Goal: Complete application form

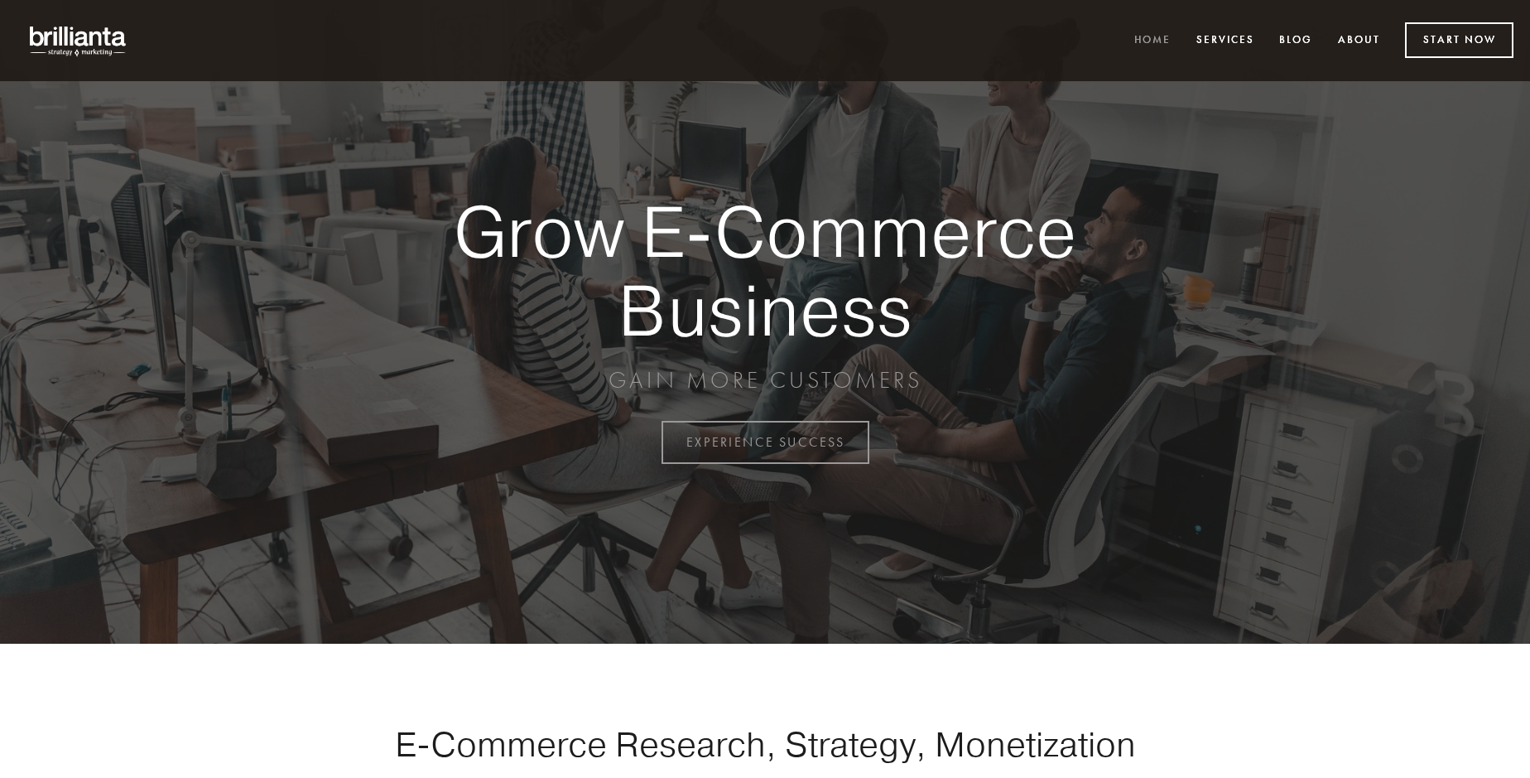
scroll to position [4341, 0]
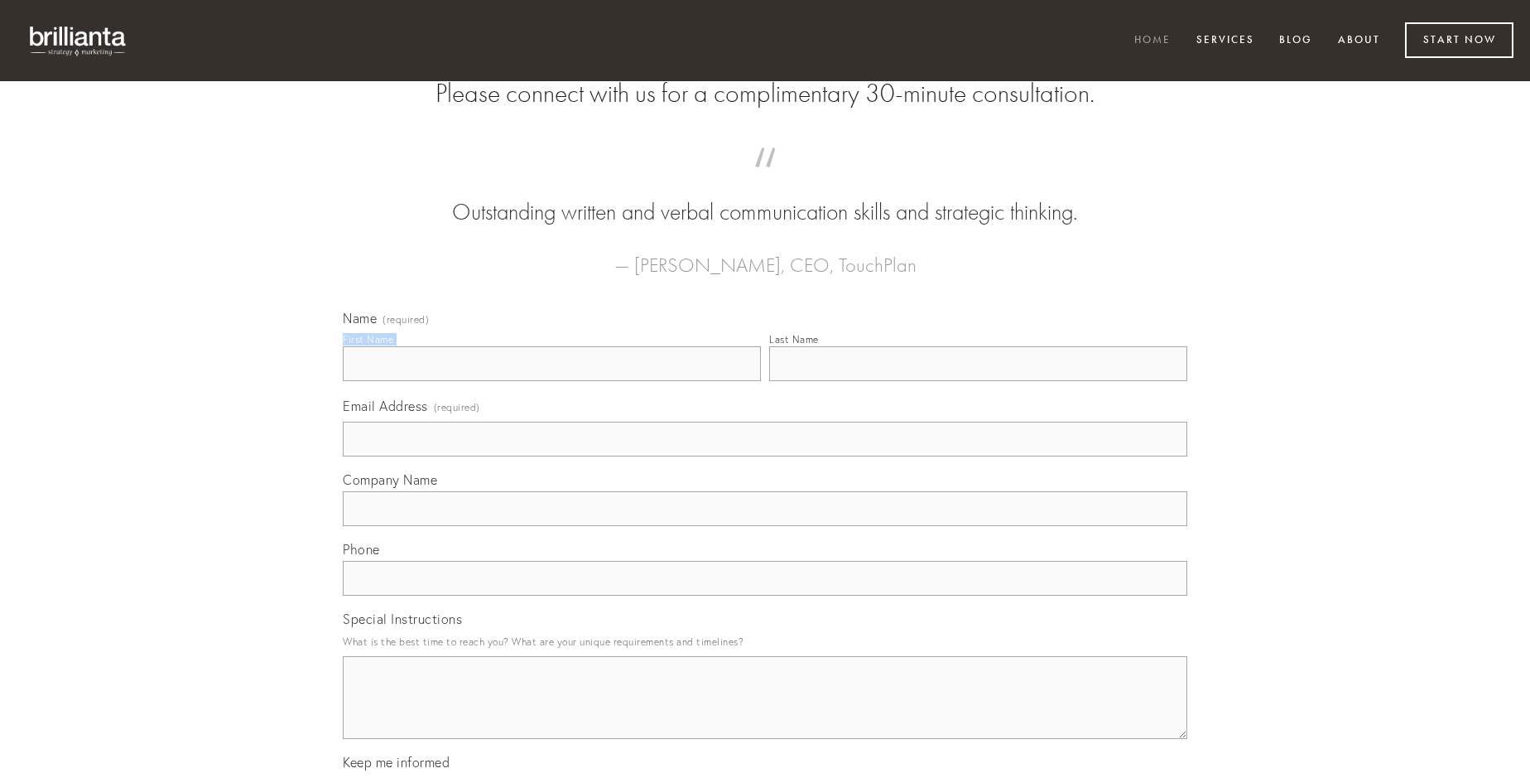
type input "[PERSON_NAME]"
click at [978, 381] on input "Last Name" at bounding box center [978, 363] width 418 height 35
type input "[PERSON_NAME]"
click at [765, 456] on input "Email Address (required)" at bounding box center [765, 439] width 845 height 35
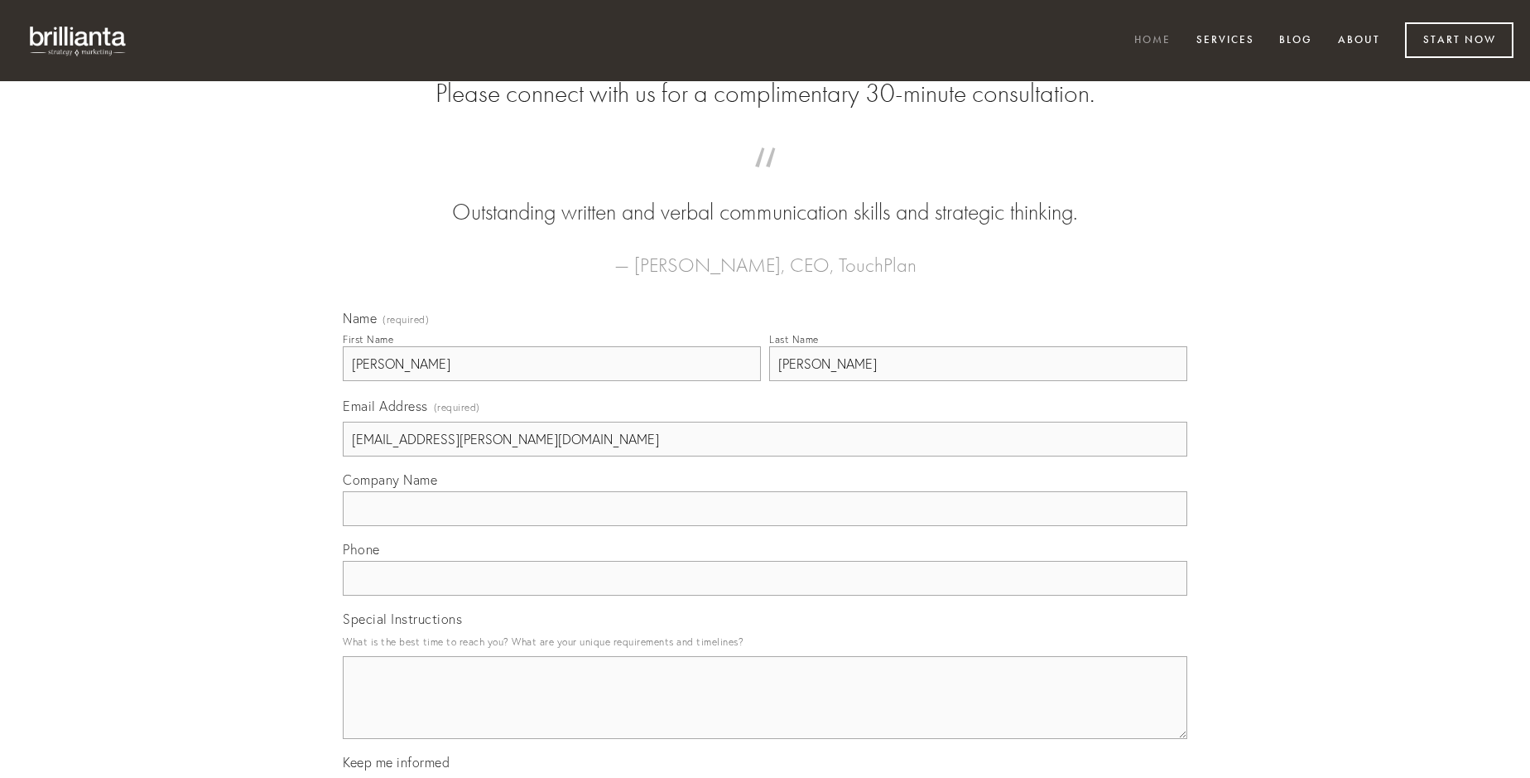
type input "[EMAIL_ADDRESS][PERSON_NAME][DOMAIN_NAME]"
click at [765, 526] on input "Company Name" at bounding box center [765, 508] width 845 height 35
type input "caute"
click at [765, 595] on input "text" at bounding box center [765, 578] width 845 height 35
click at [765, 712] on textarea "Special Instructions" at bounding box center [765, 697] width 845 height 83
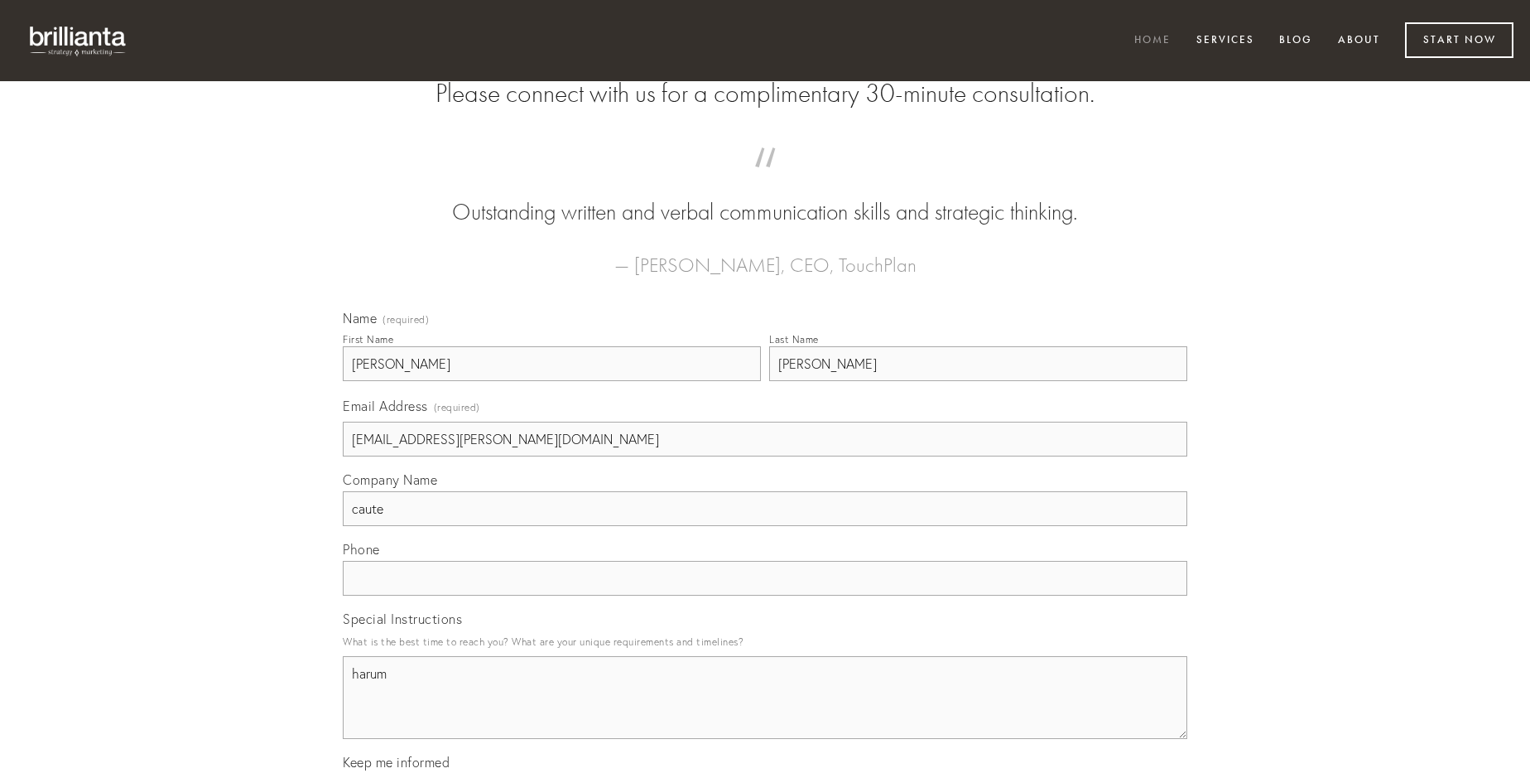
type textarea "harum"
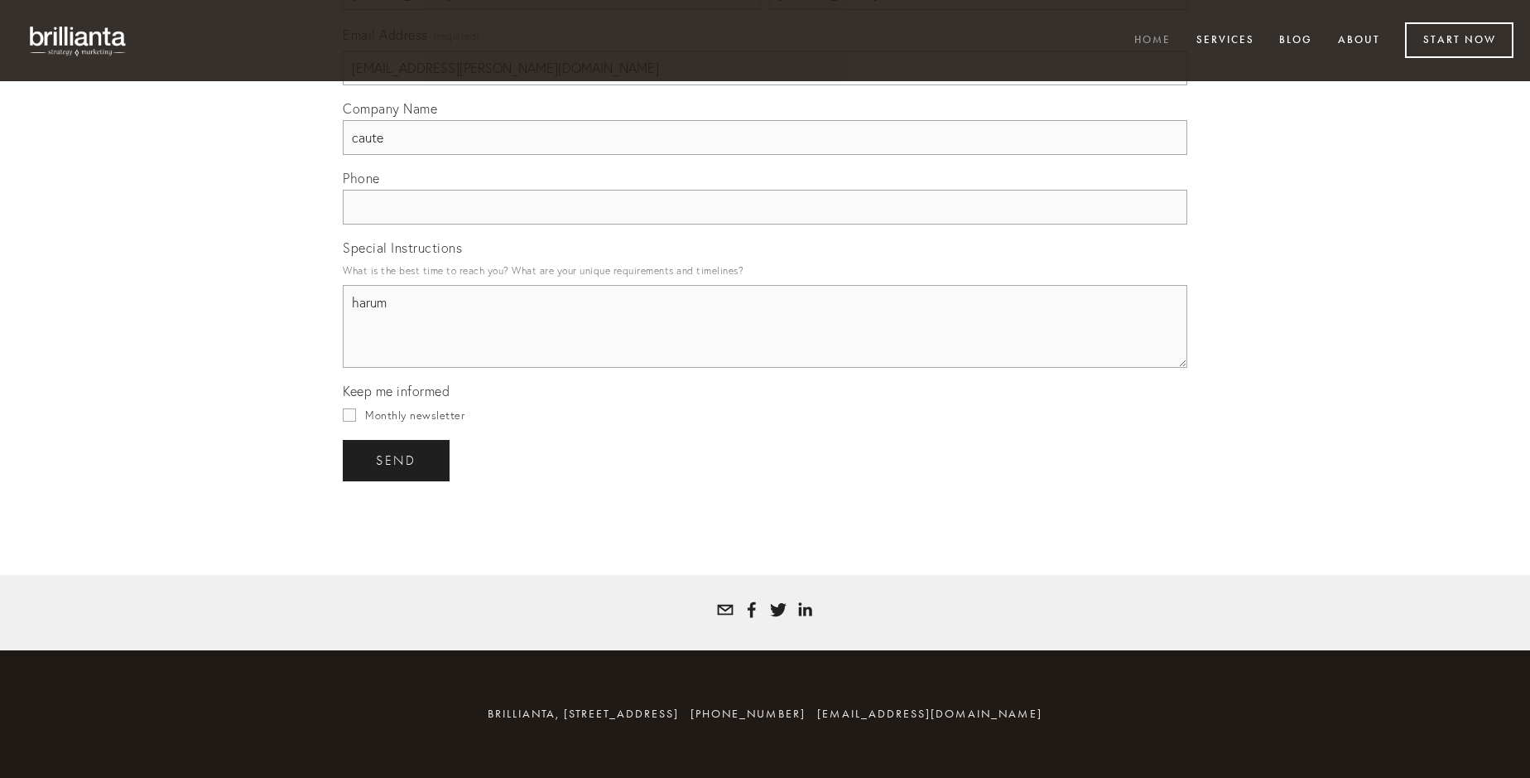
click at [398, 460] on span "send" at bounding box center [396, 460] width 41 height 15
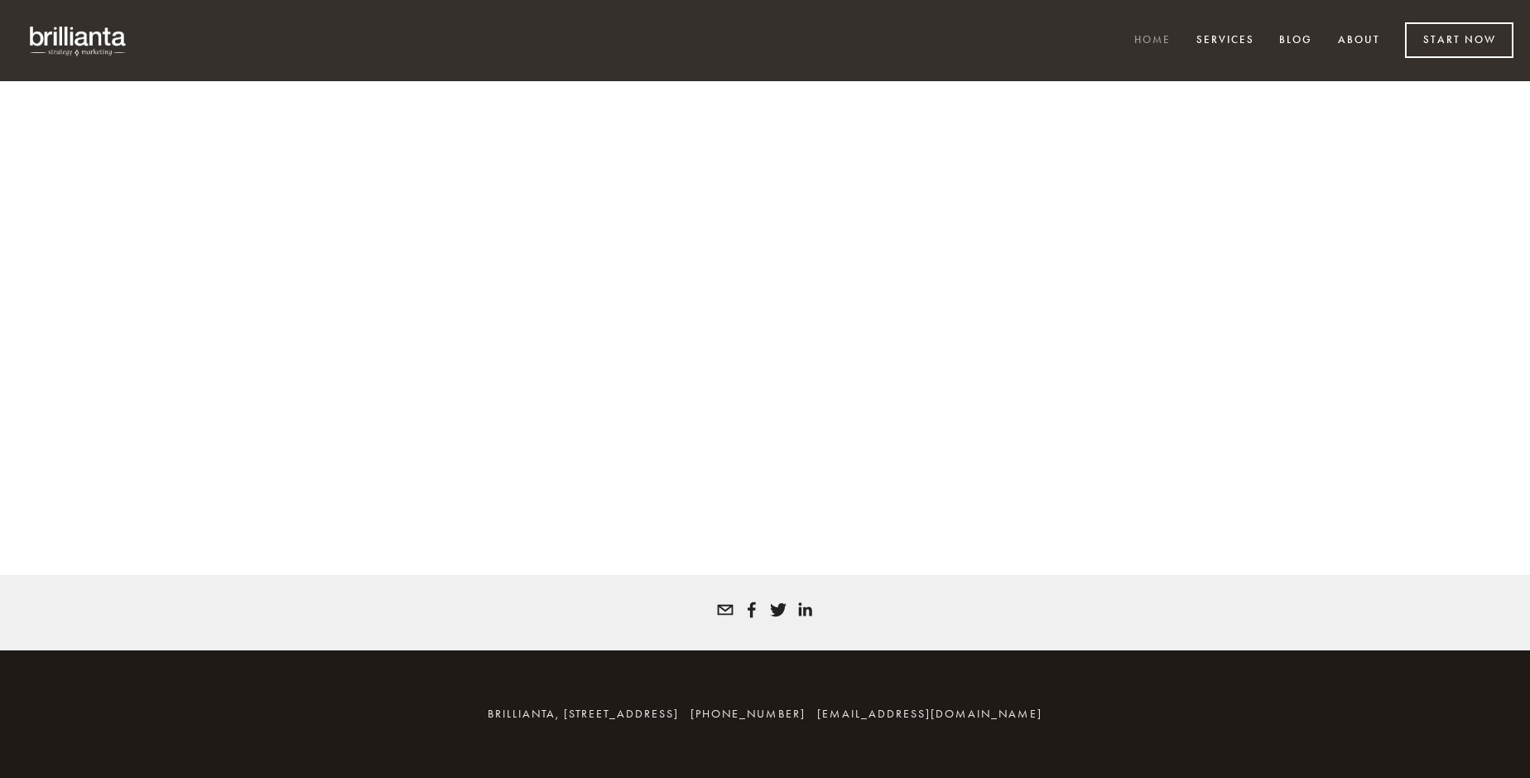
scroll to position [4319, 0]
